Goal: Find specific page/section: Find specific page/section

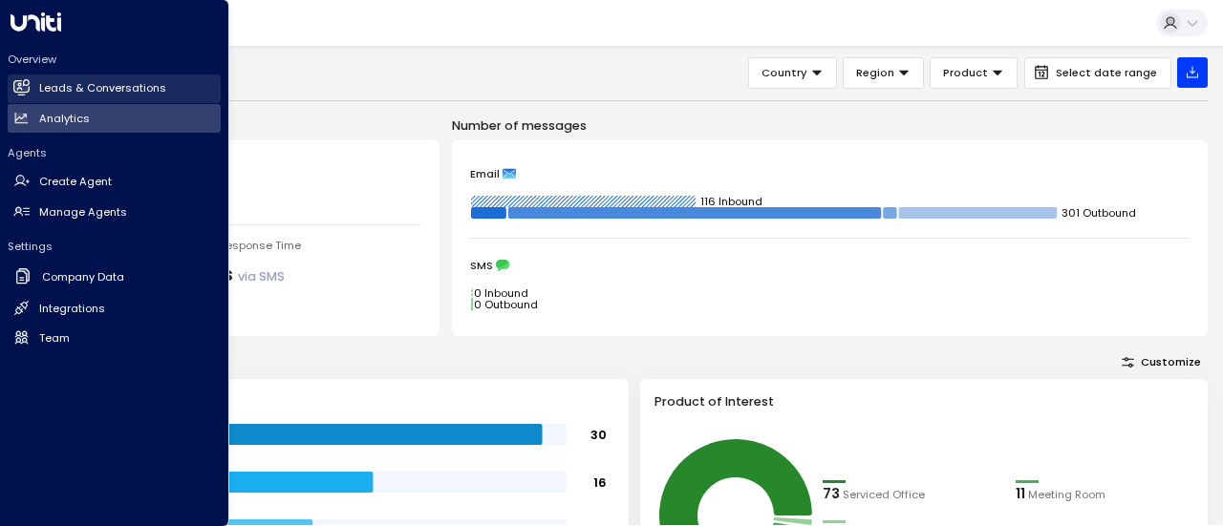
click at [79, 85] on h2 "Leads & Conversations" at bounding box center [102, 88] width 127 height 16
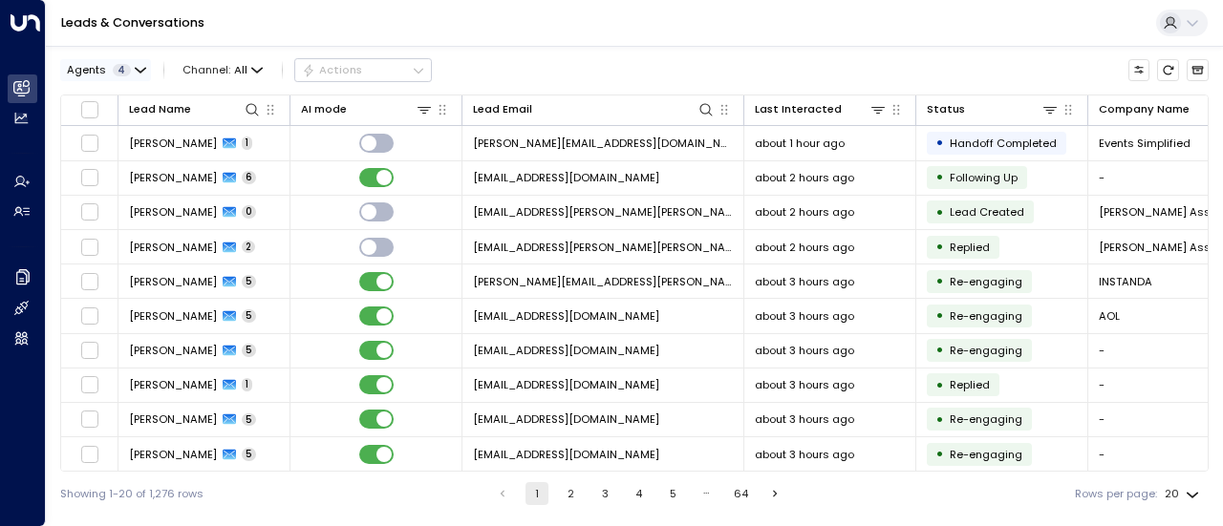
click at [122, 75] on span "4" at bounding box center [122, 70] width 18 height 12
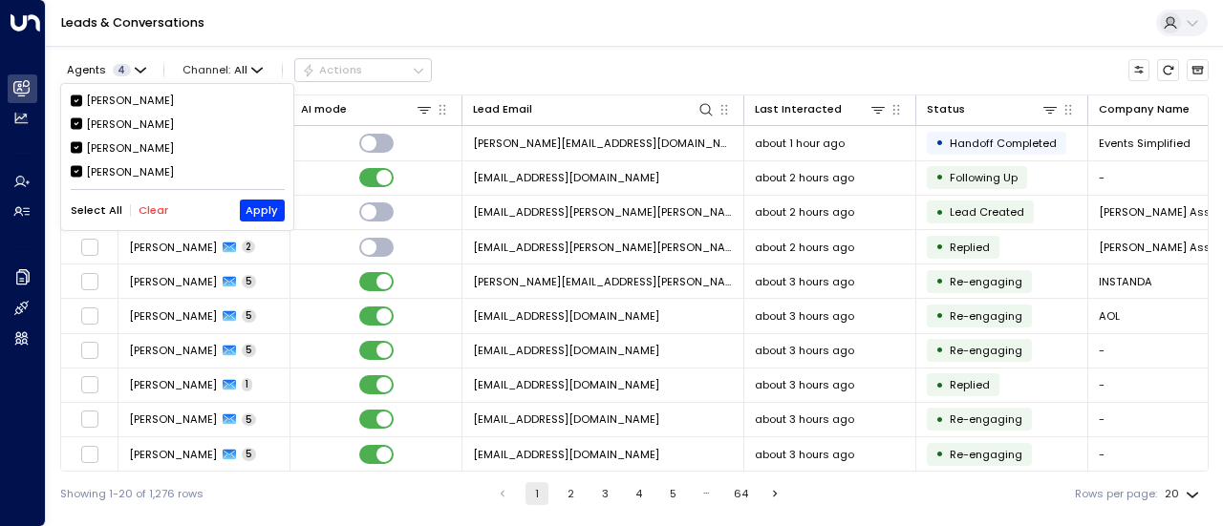
click at [147, 215] on button "Clear" at bounding box center [154, 210] width 30 height 12
click at [124, 177] on div "[PERSON_NAME]" at bounding box center [130, 172] width 88 height 16
click at [266, 206] on button "Apply" at bounding box center [262, 210] width 45 height 21
